Goal: Task Accomplishment & Management: Manage account settings

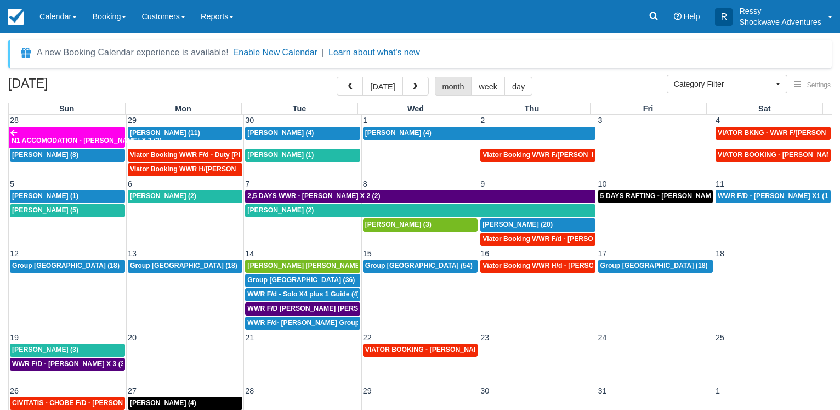
select select
click at [357, 91] on button "button" at bounding box center [350, 86] width 26 height 19
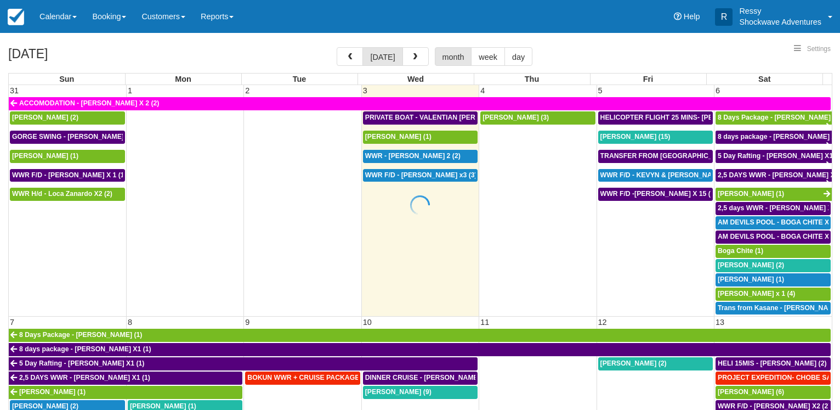
select select
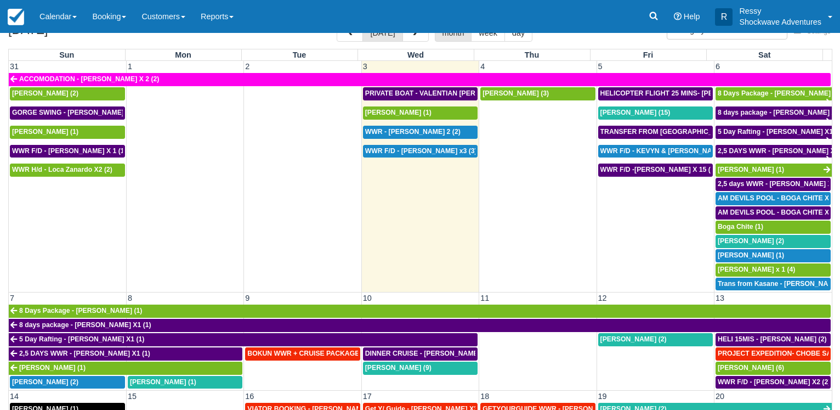
scroll to position [85, 0]
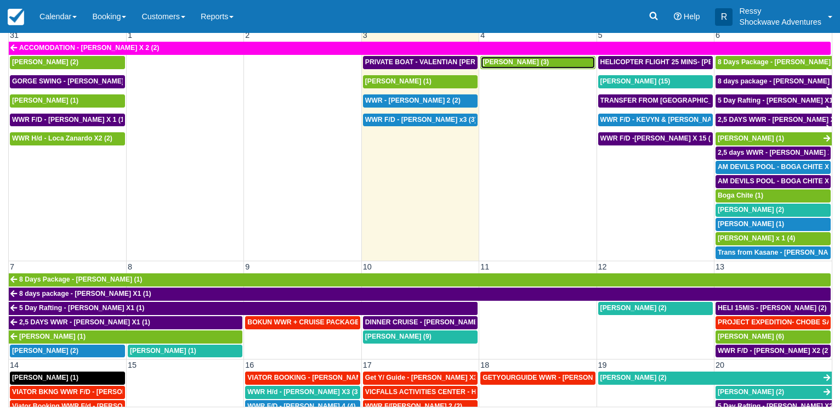
click at [539, 64] on div "[PERSON_NAME] (3)" at bounding box center [538, 62] width 110 height 9
